Goal: Task Accomplishment & Management: Manage account settings

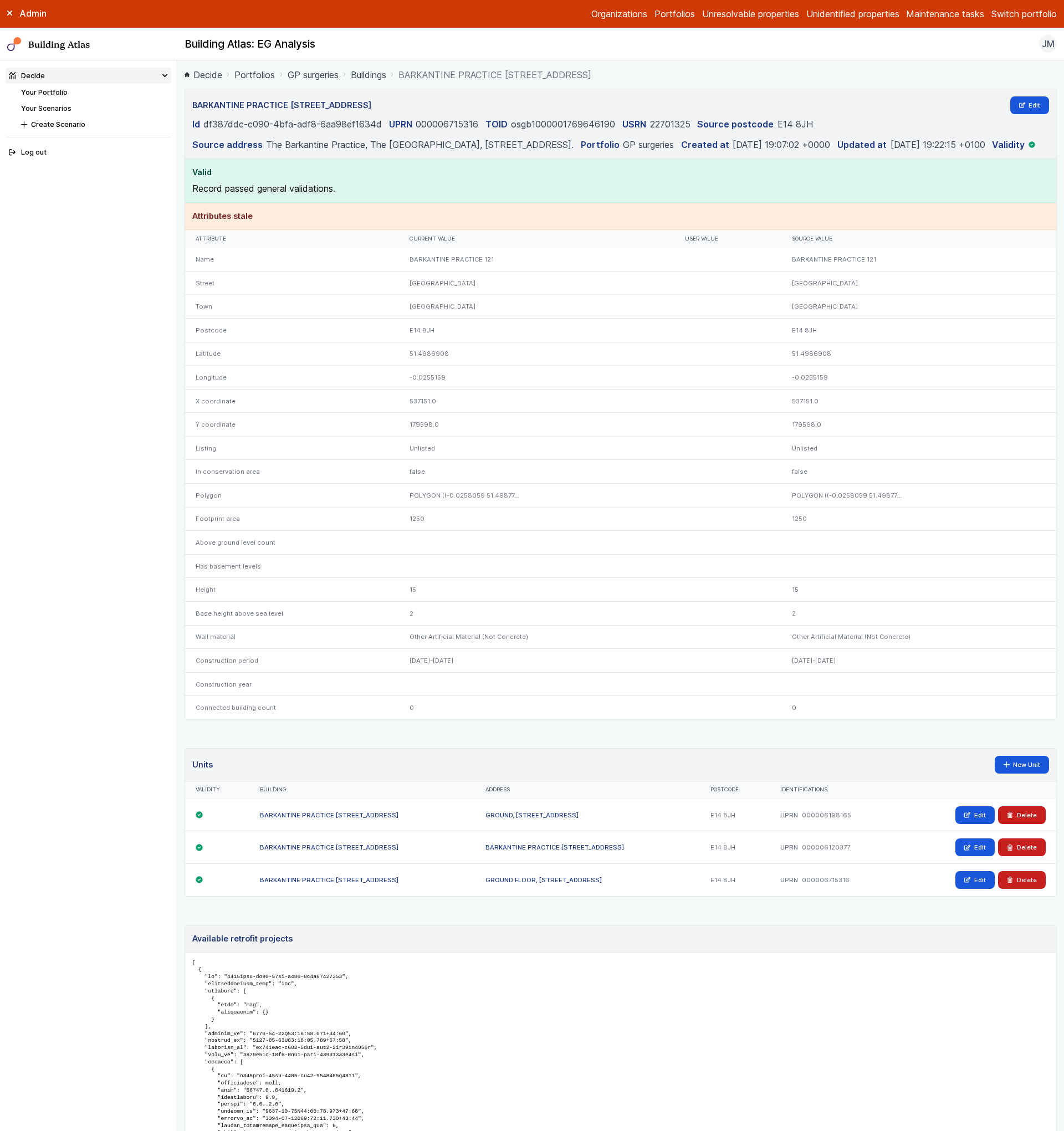
click at [559, 832] on div "GROUND, [STREET_ADDRESS]" at bounding box center [587, 815] width 226 height 33
click at [579, 819] on link "GROUND, [STREET_ADDRESS]" at bounding box center [531, 815] width 93 height 8
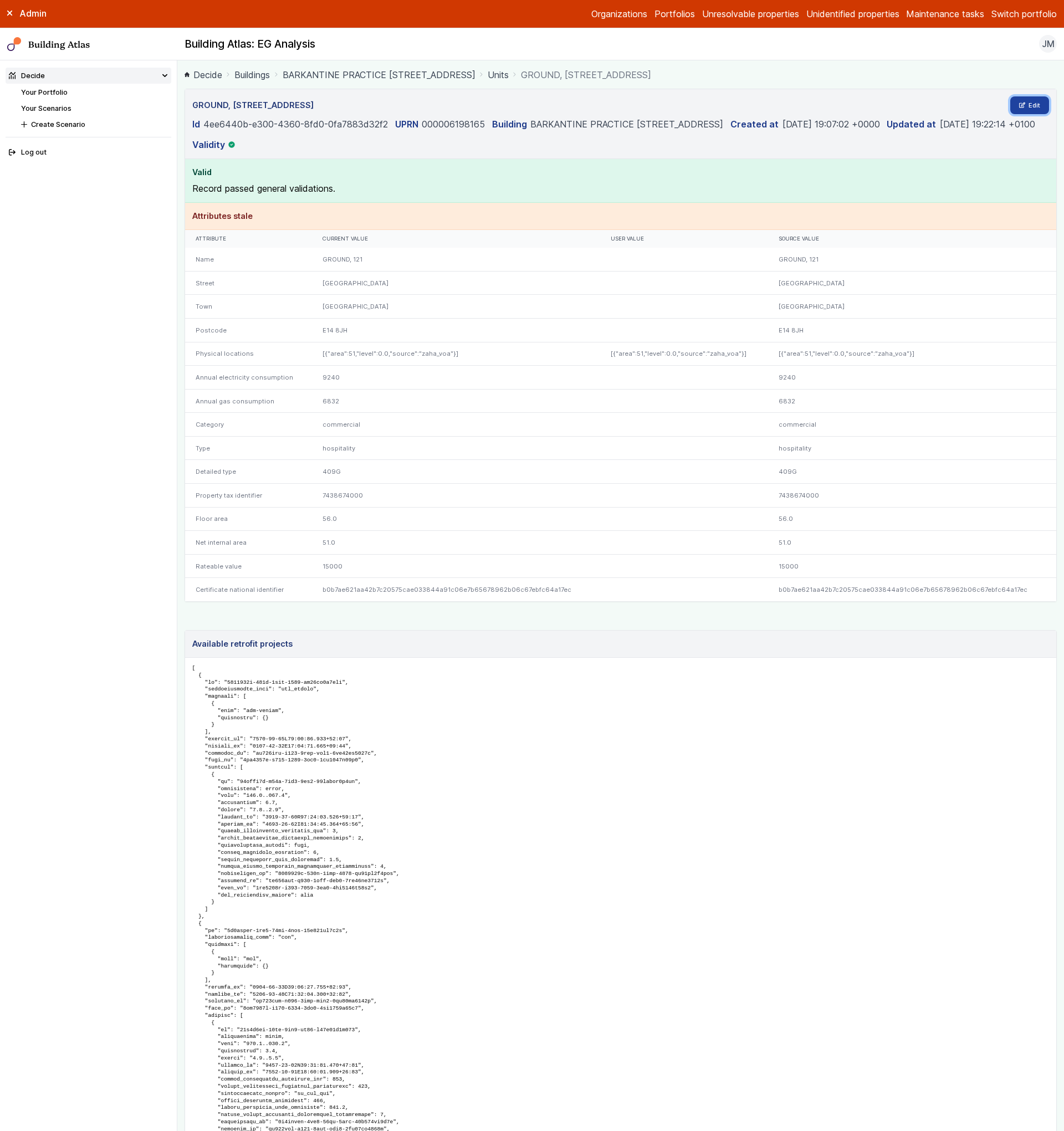
click at [1027, 102] on link "Edit" at bounding box center [1030, 105] width 39 height 18
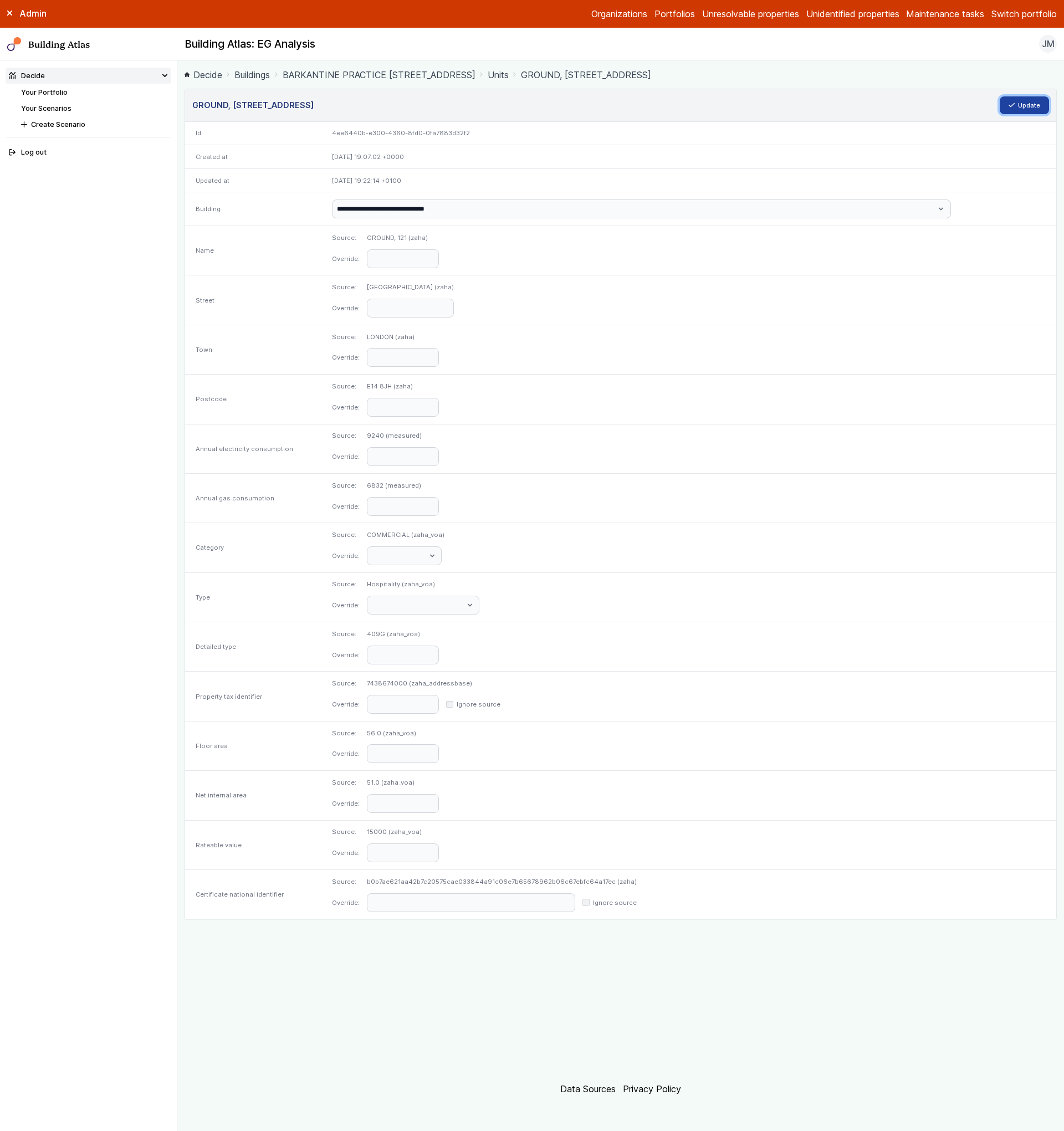
click at [1031, 100] on button "Update" at bounding box center [1025, 105] width 50 height 18
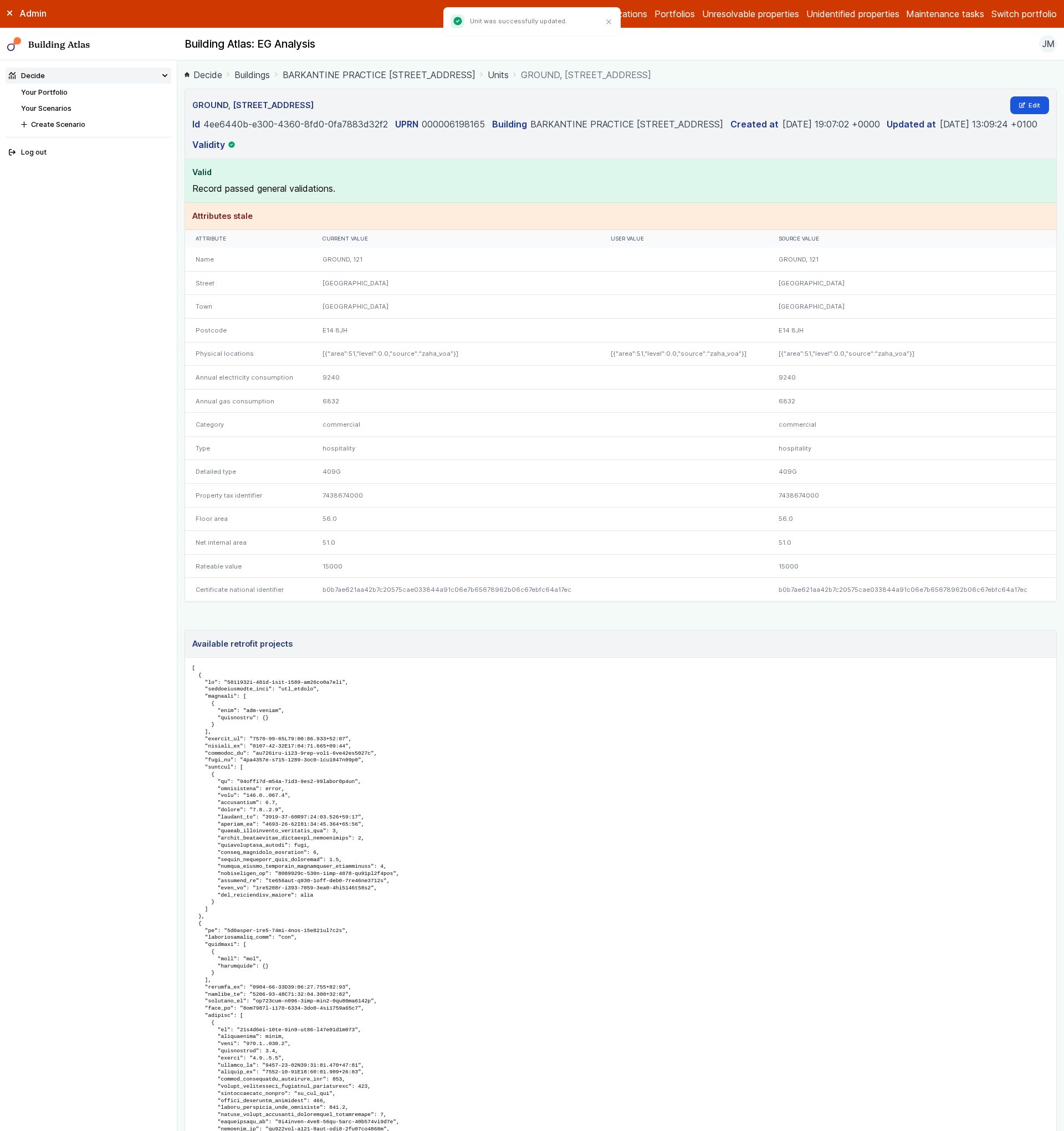
click at [509, 75] on link "Units" at bounding box center [499, 75] width 21 height 13
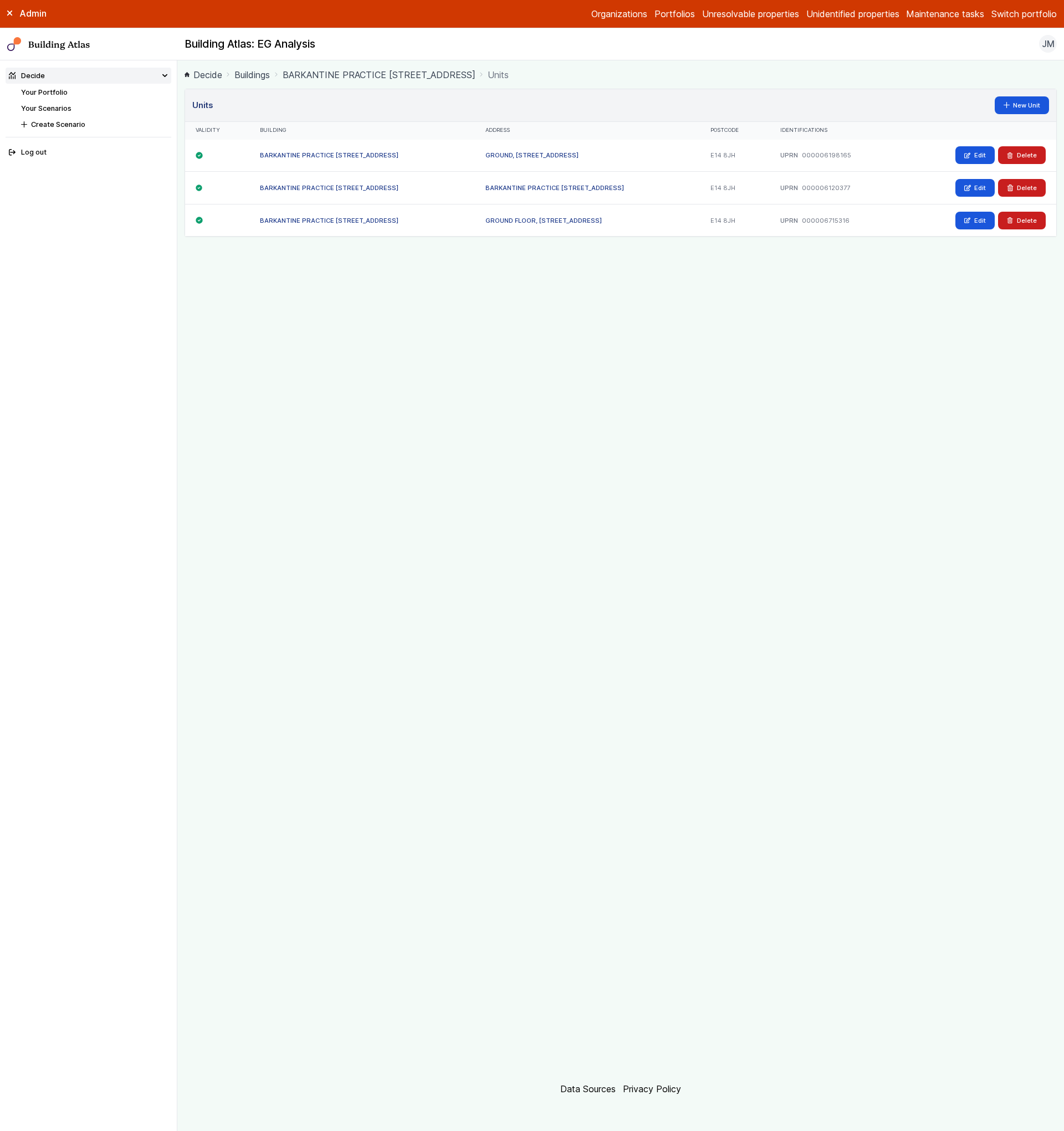
click at [594, 190] on link "BARKANTINE PRACTICE [STREET_ADDRESS]" at bounding box center [554, 188] width 139 height 8
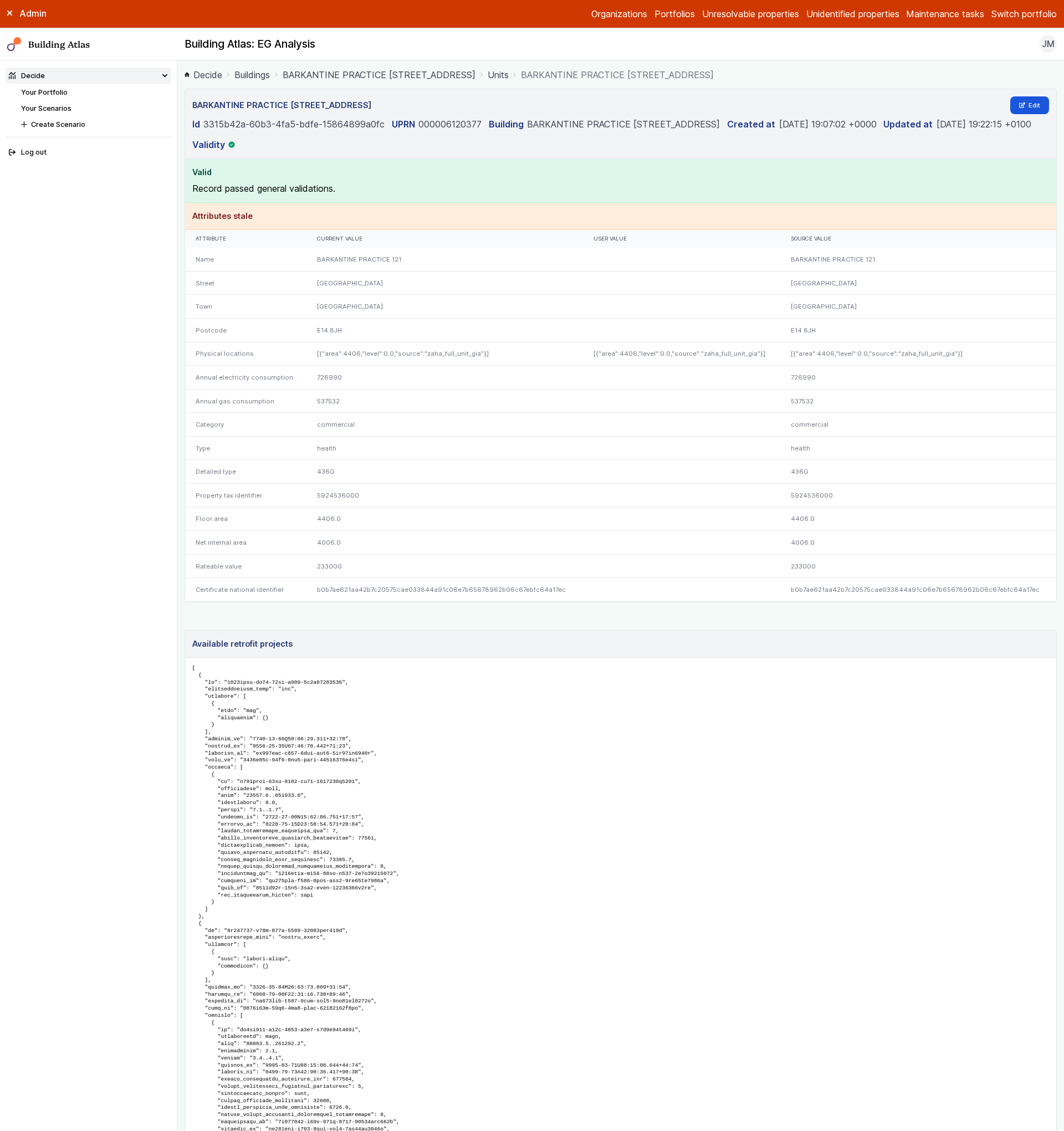
click at [505, 78] on link "Units" at bounding box center [499, 75] width 21 height 13
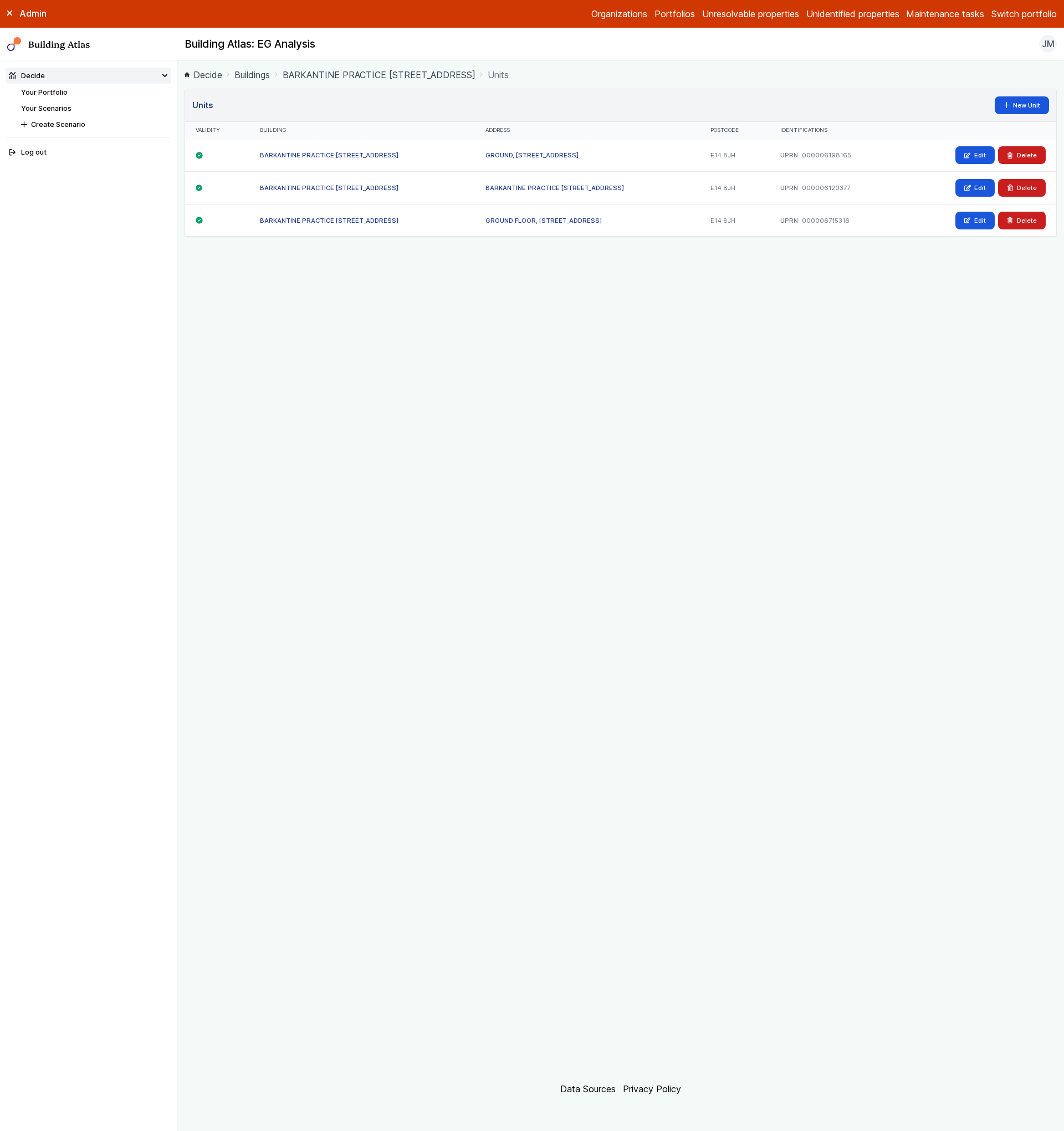
click at [512, 212] on div "GROUND FLOOR, [STREET_ADDRESS]" at bounding box center [587, 220] width 226 height 33
click at [512, 219] on link "GROUND FLOOR, [STREET_ADDRESS]" at bounding box center [543, 220] width 117 height 8
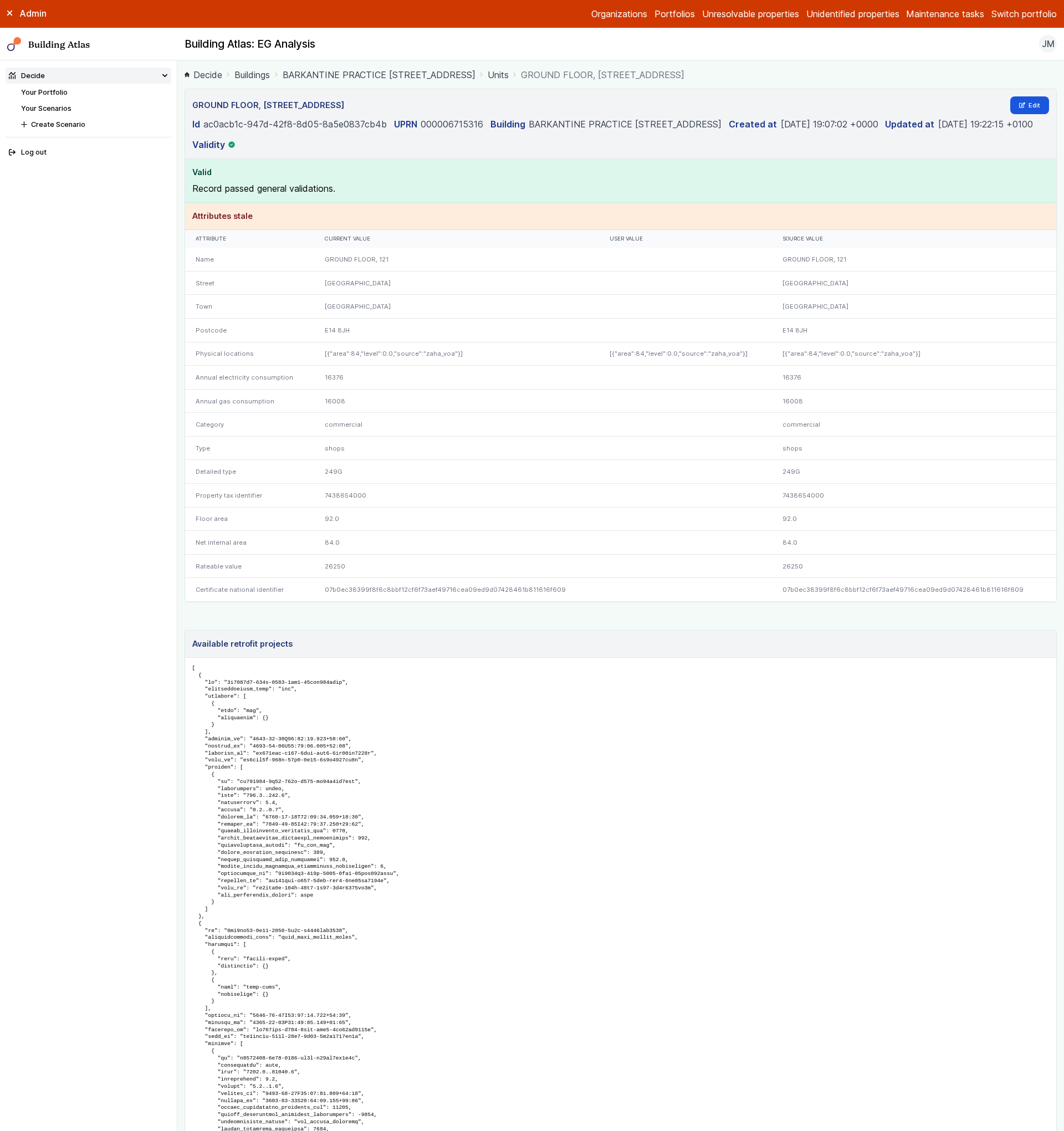
click at [509, 76] on link "Units" at bounding box center [499, 75] width 21 height 13
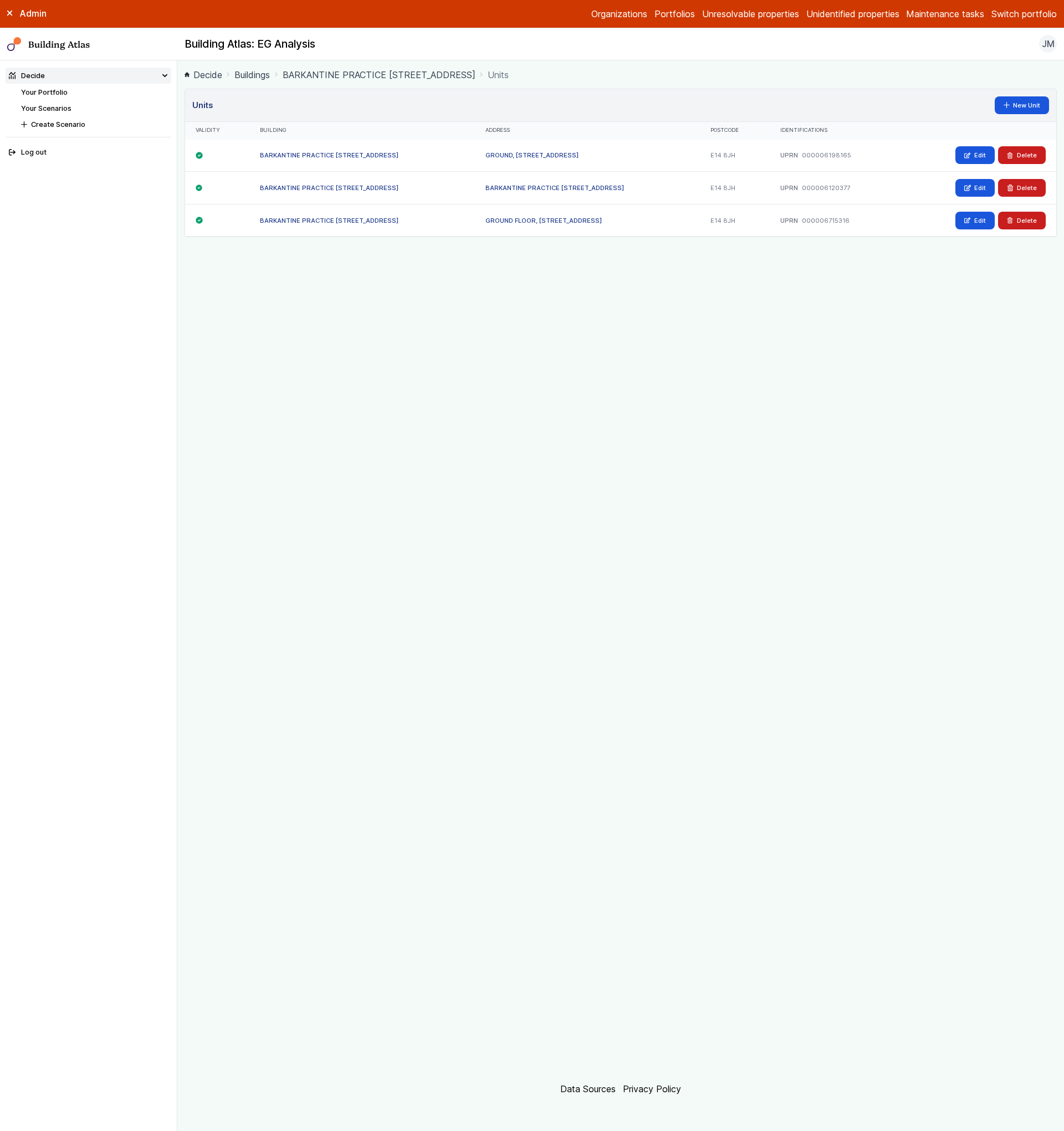
click at [524, 188] on link "BARKANTINE PRACTICE [STREET_ADDRESS]" at bounding box center [554, 188] width 139 height 8
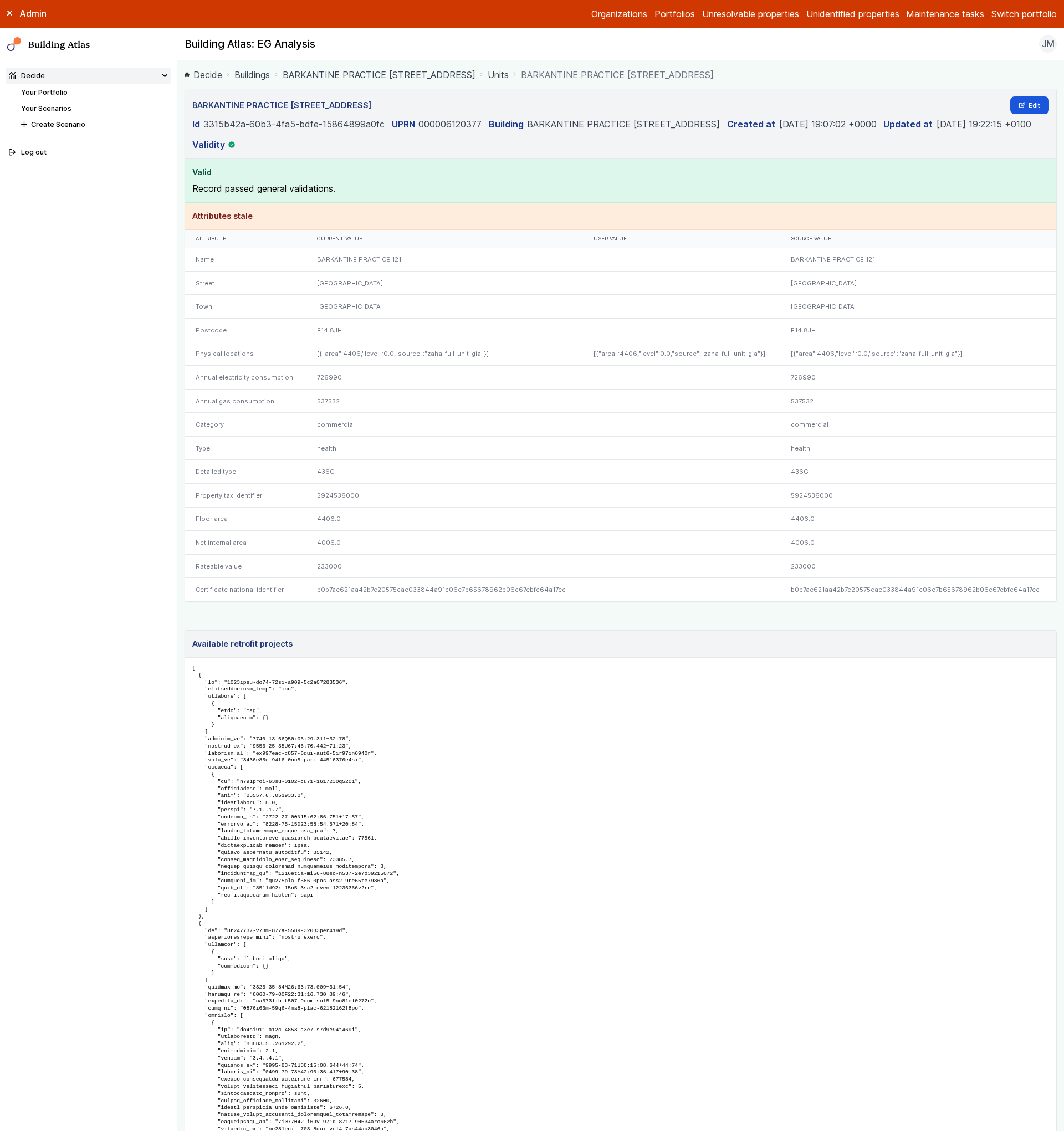
click at [507, 75] on link "Units" at bounding box center [499, 75] width 21 height 13
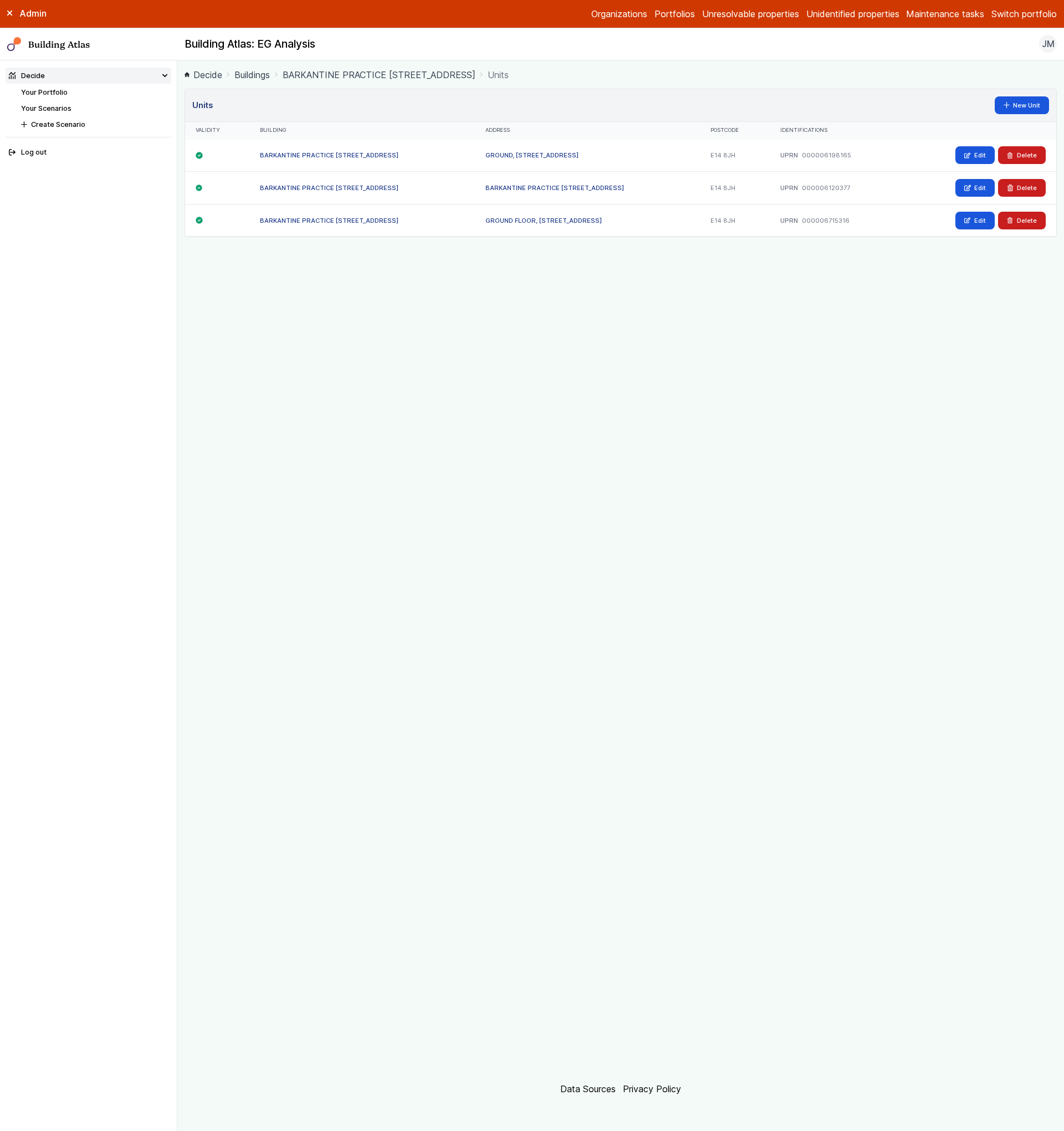
click at [535, 155] on link "GROUND, [STREET_ADDRESS]" at bounding box center [531, 155] width 93 height 8
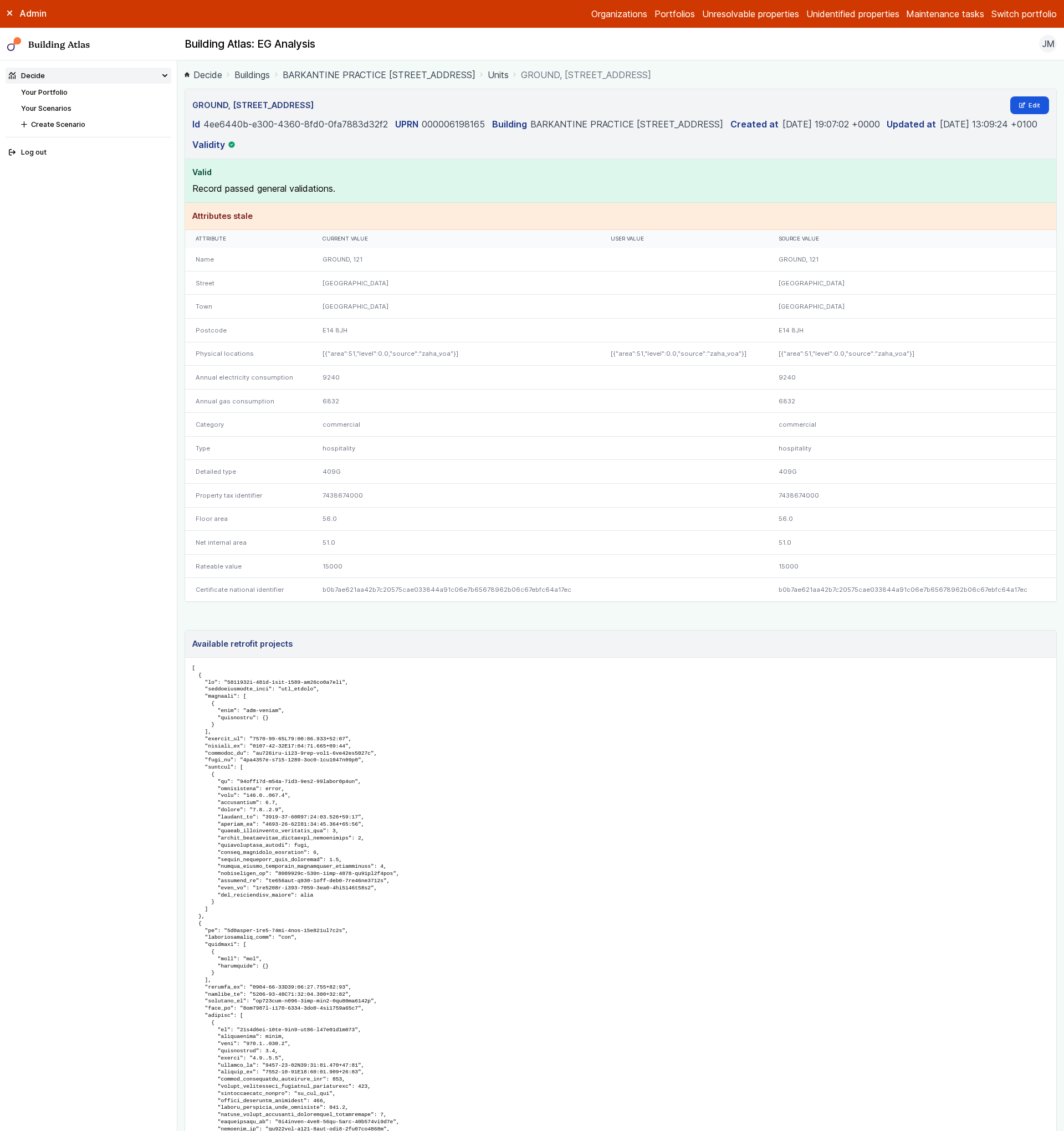
click at [509, 72] on link "Units" at bounding box center [499, 75] width 21 height 13
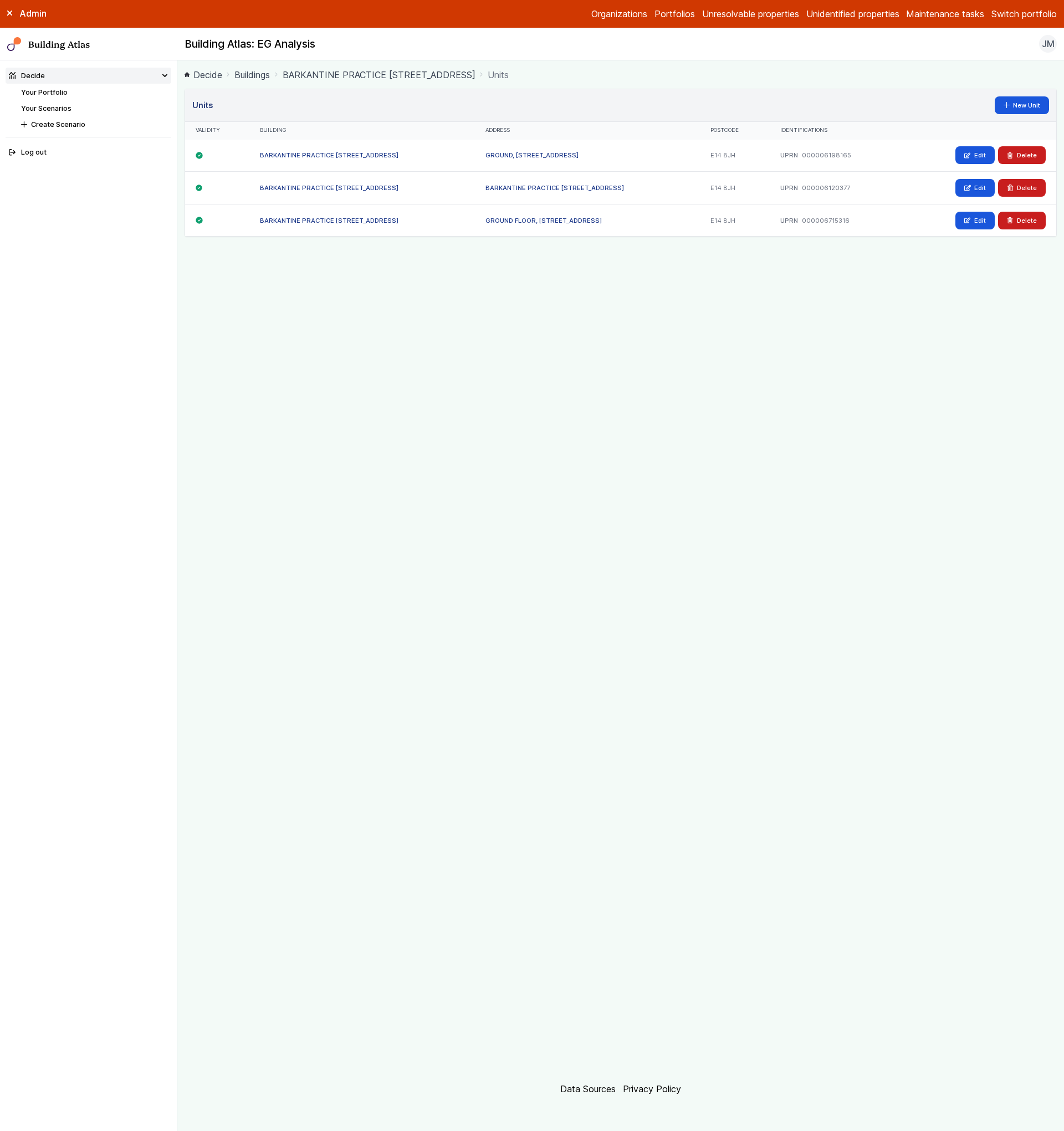
click at [517, 185] on link "BARKANTINE PRACTICE [STREET_ADDRESS]" at bounding box center [554, 188] width 139 height 8
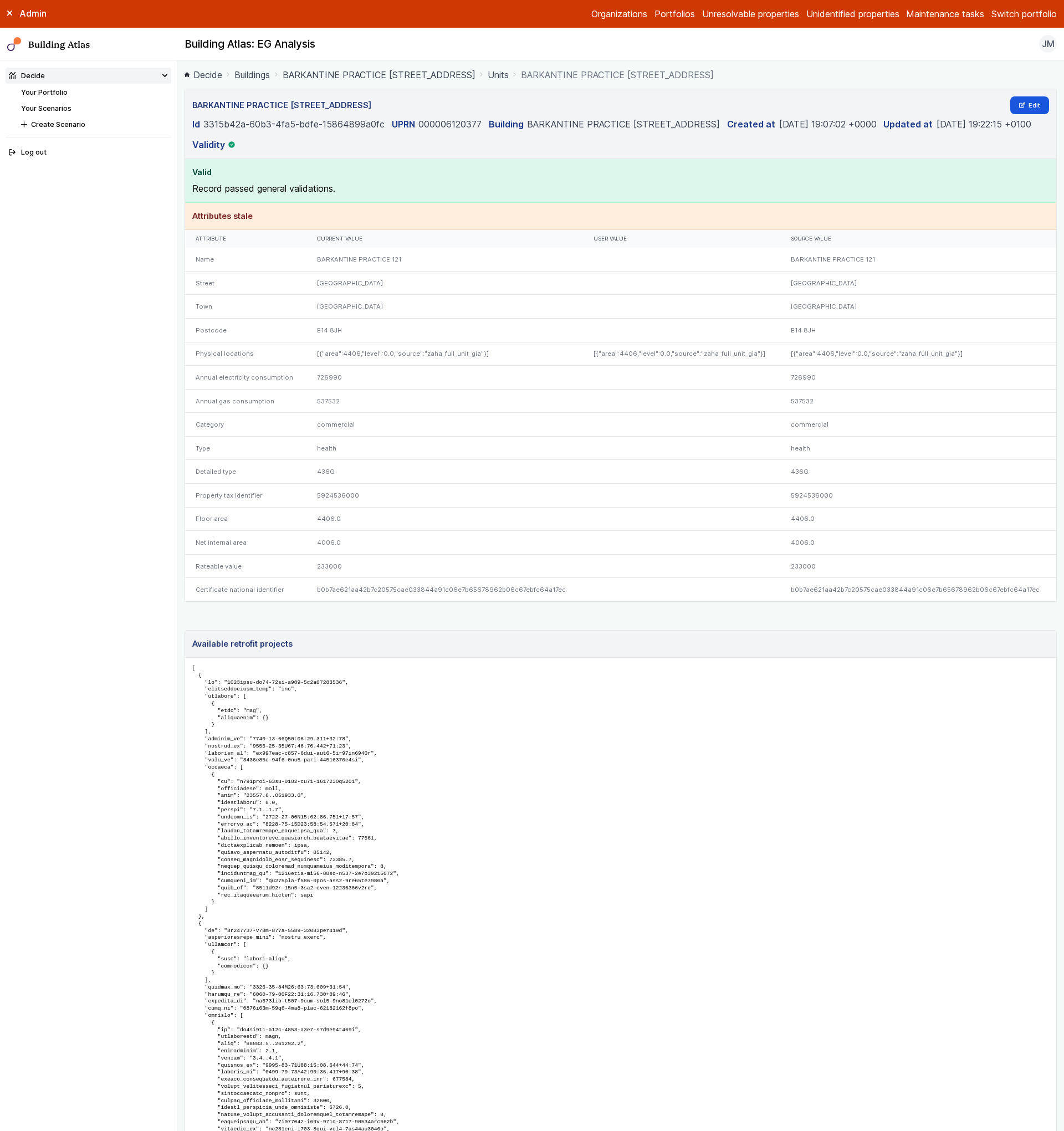
click at [509, 78] on link "Units" at bounding box center [499, 75] width 21 height 13
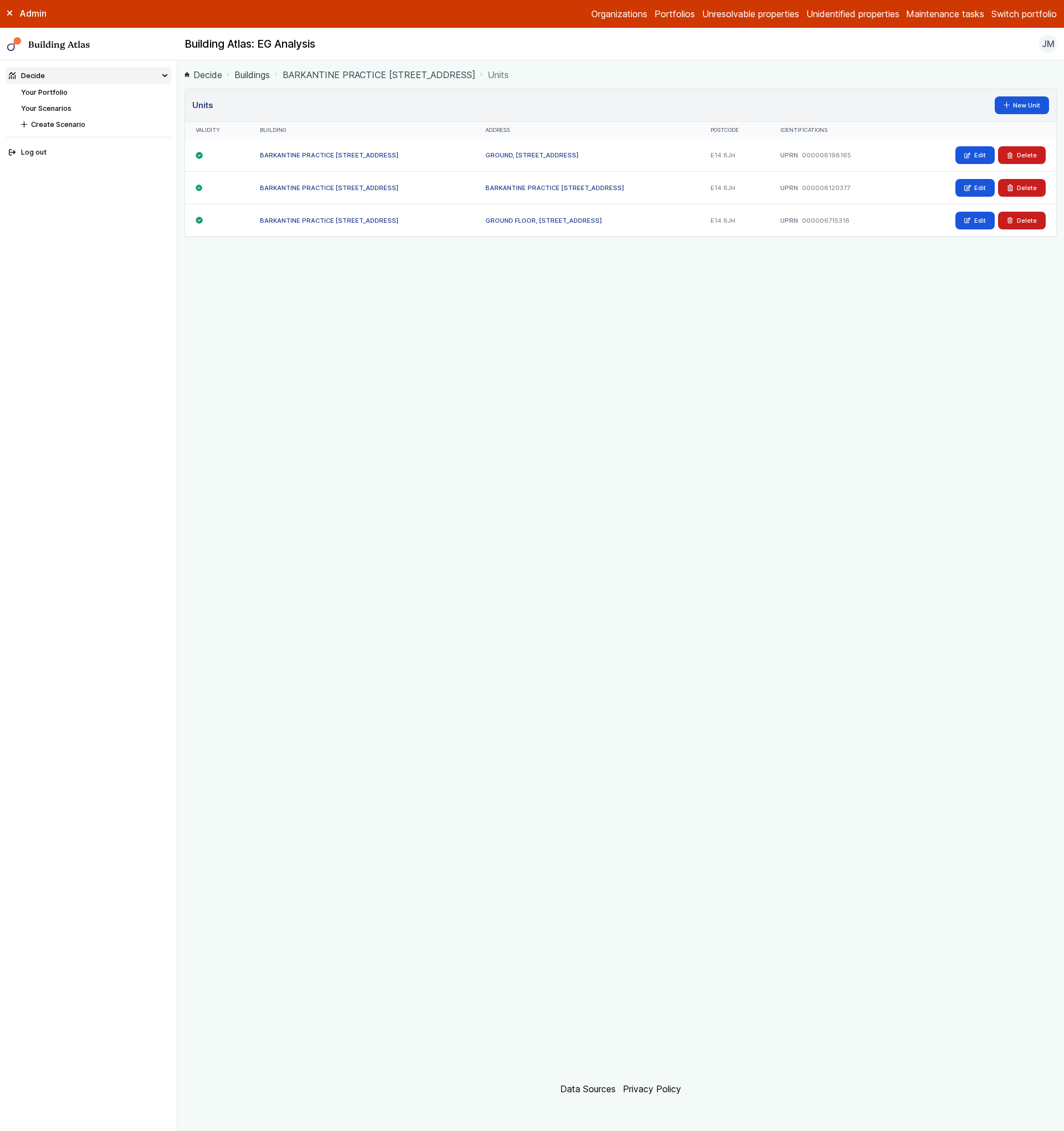
click at [516, 225] on div "GROUND FLOOR, [STREET_ADDRESS]" at bounding box center [587, 220] width 226 height 33
click at [516, 223] on link "GROUND FLOOR, [STREET_ADDRESS]" at bounding box center [543, 220] width 117 height 8
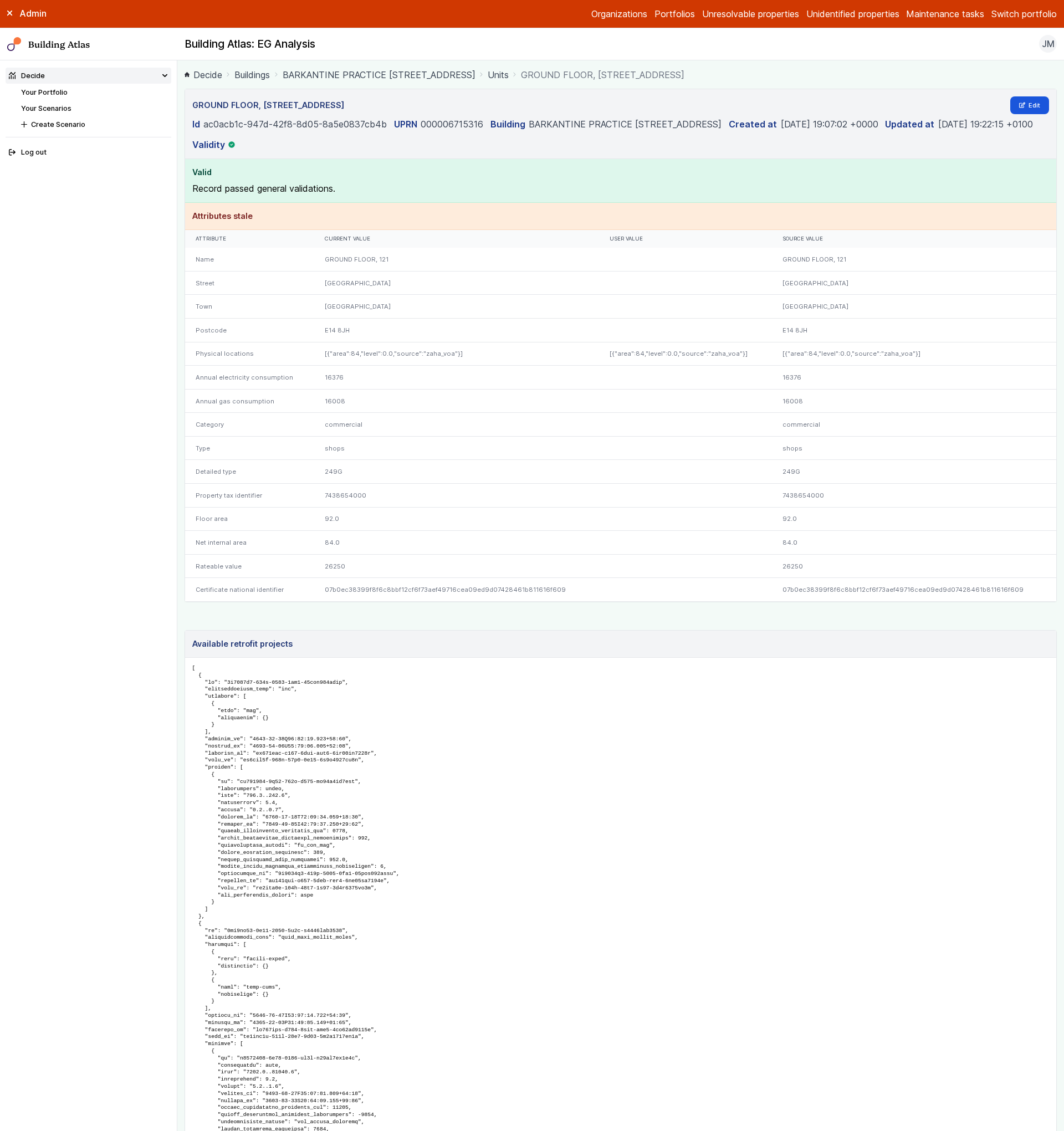
click at [509, 75] on link "Units" at bounding box center [499, 75] width 21 height 13
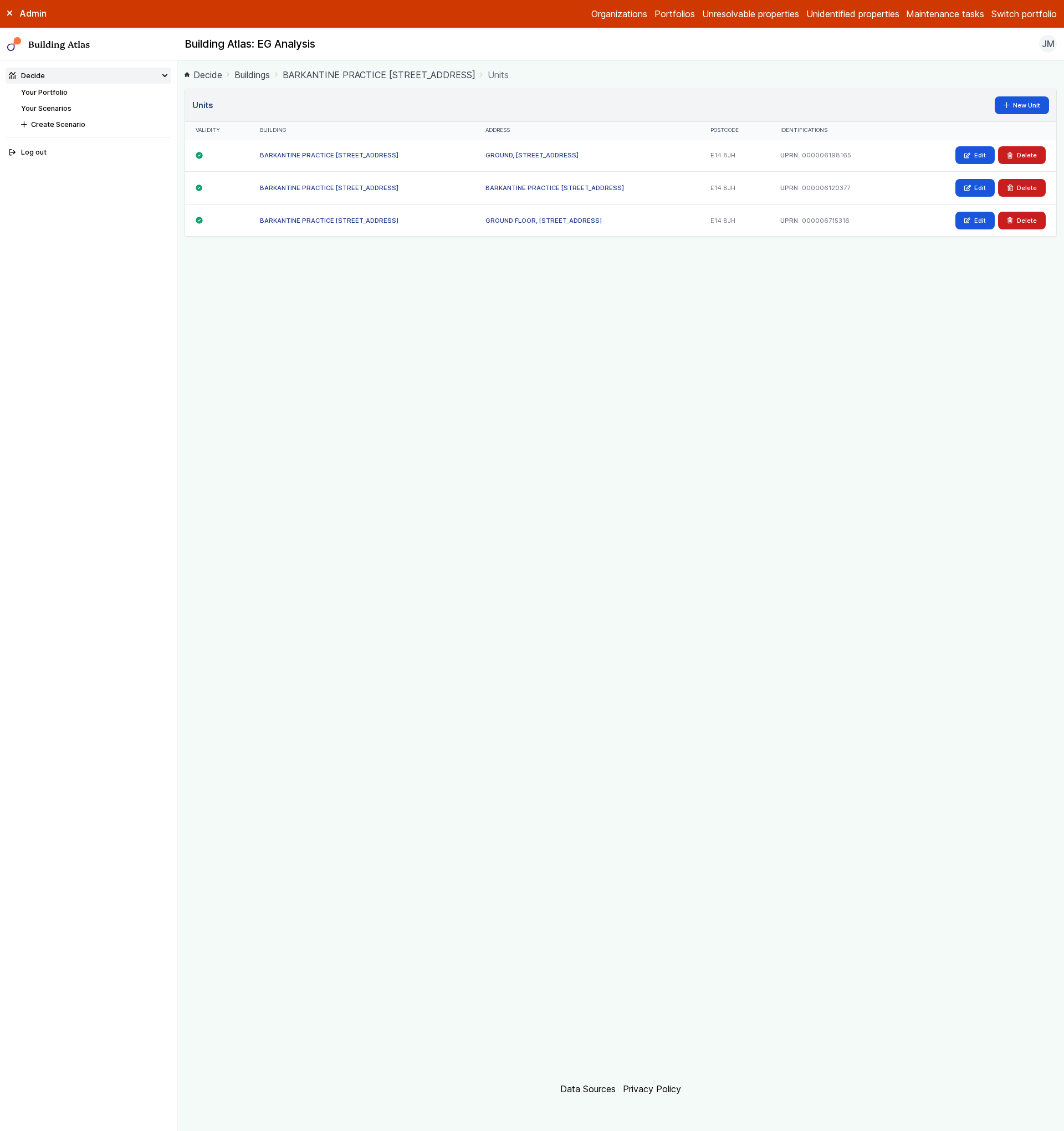
click at [533, 195] on div "BARKANTINE PRACTICE [STREET_ADDRESS]" at bounding box center [587, 188] width 226 height 33
click at [537, 188] on link "BARKANTINE PRACTICE [STREET_ADDRESS]" at bounding box center [554, 188] width 139 height 8
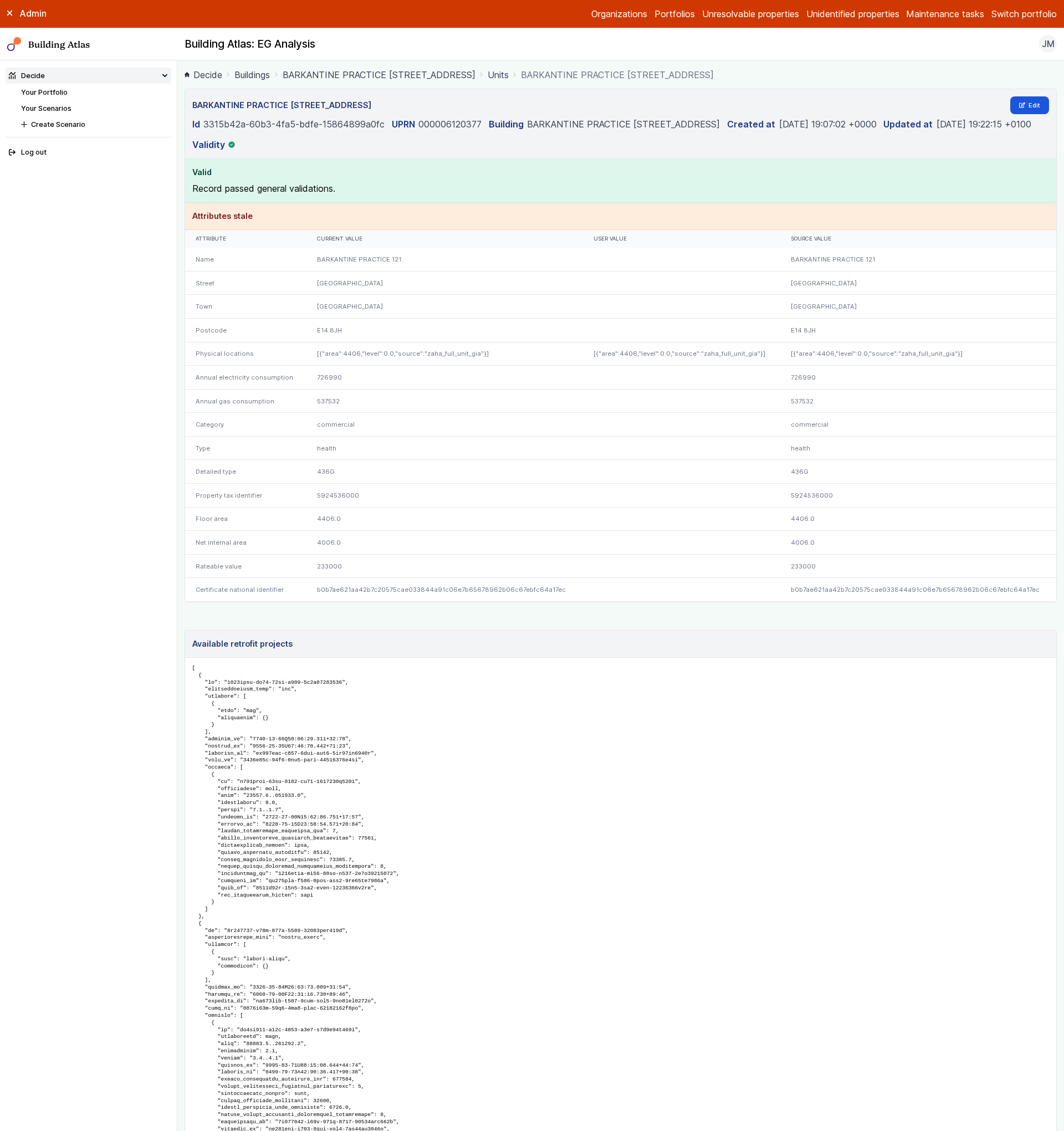
click at [505, 79] on link "Units" at bounding box center [499, 75] width 21 height 13
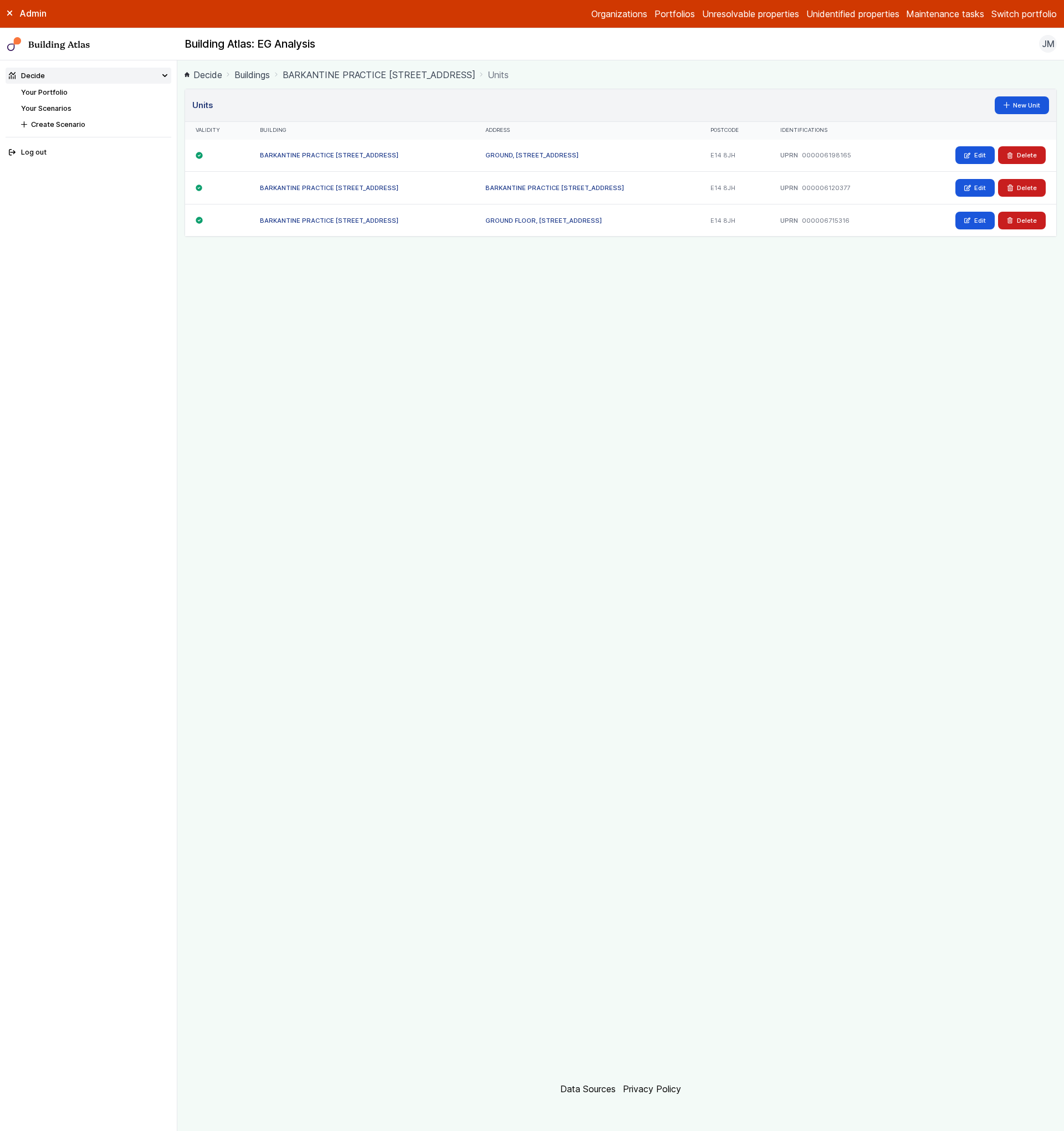
click at [519, 153] on link "GROUND, [STREET_ADDRESS]" at bounding box center [531, 155] width 93 height 8
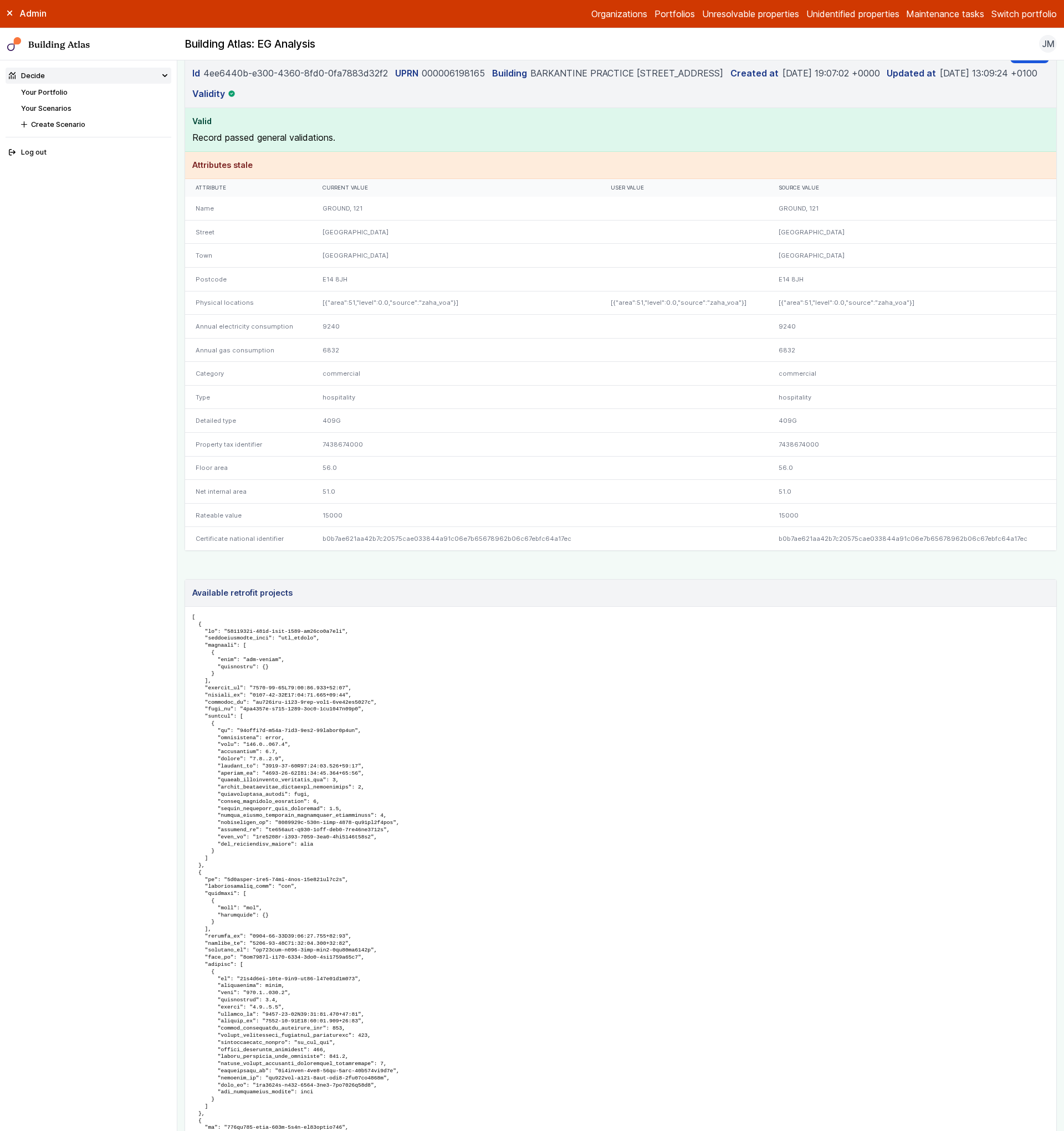
scroll to position [63, 0]
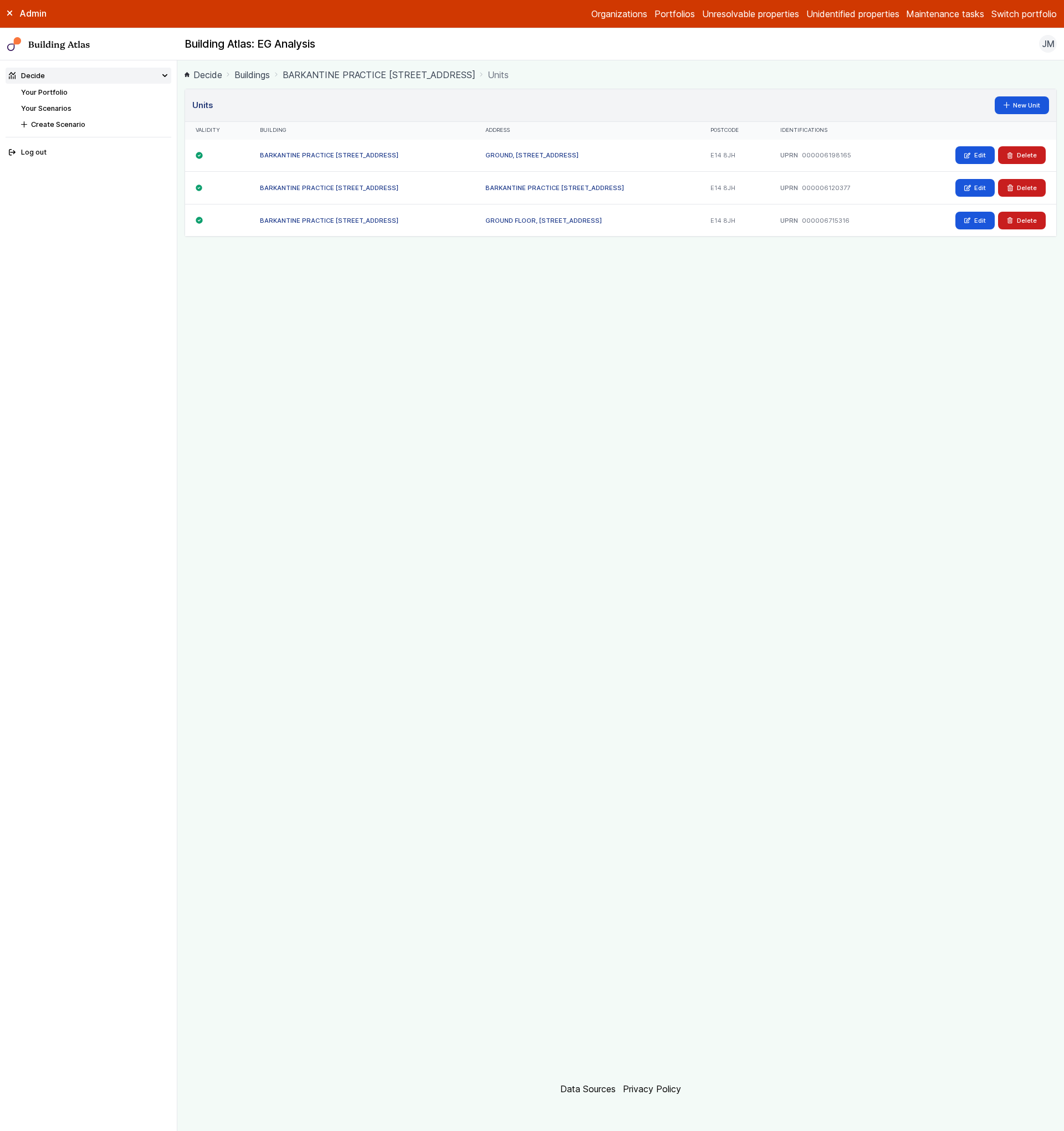
click at [503, 155] on link "GROUND, [STREET_ADDRESS]" at bounding box center [531, 155] width 93 height 8
